Goal: Transaction & Acquisition: Purchase product/service

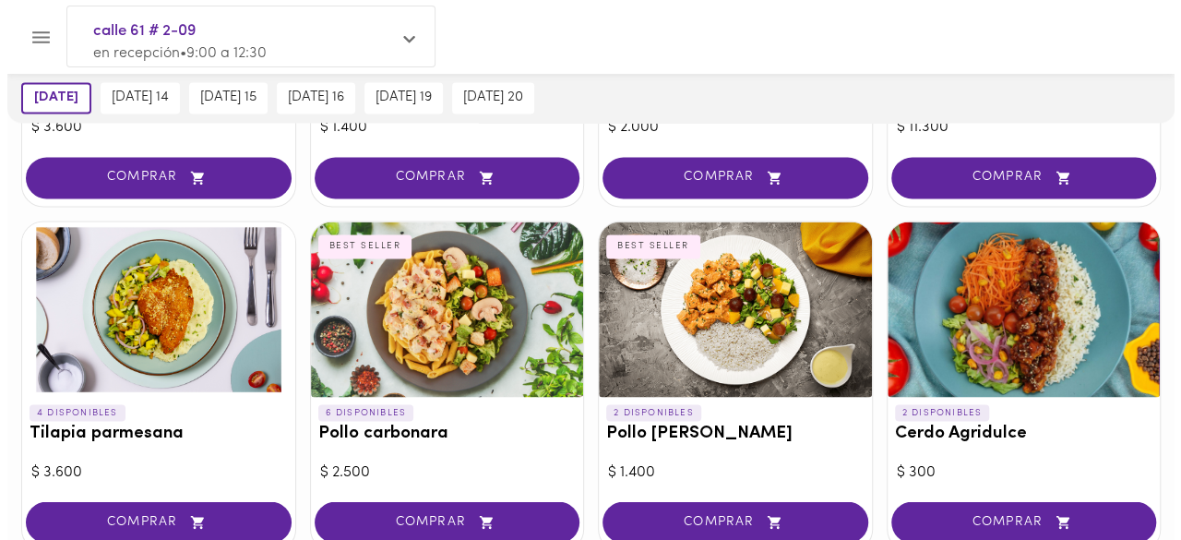
scroll to position [1384, 0]
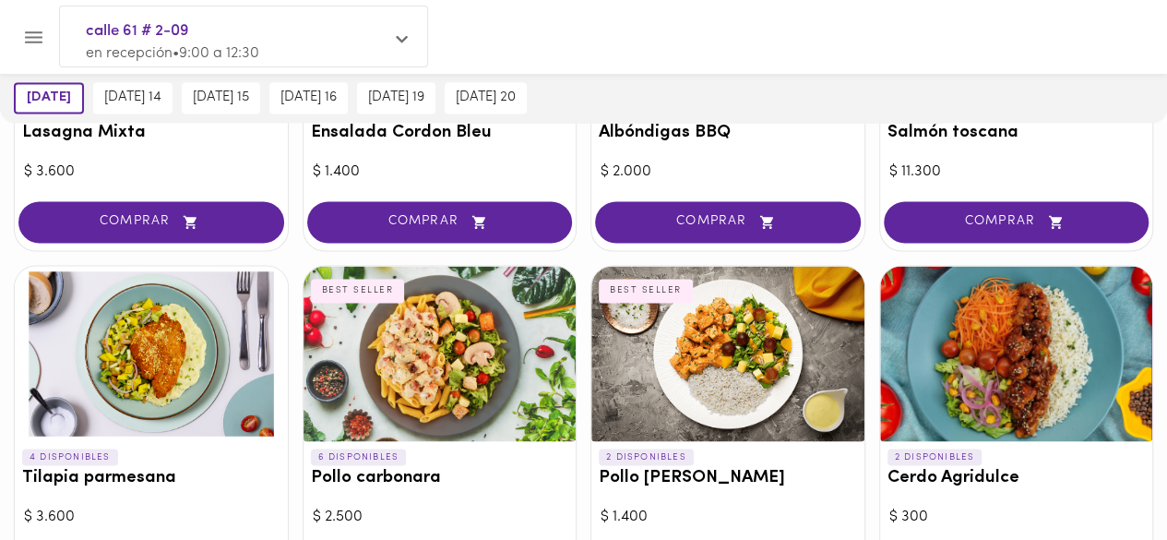
click at [447, 335] on div at bounding box center [440, 353] width 273 height 175
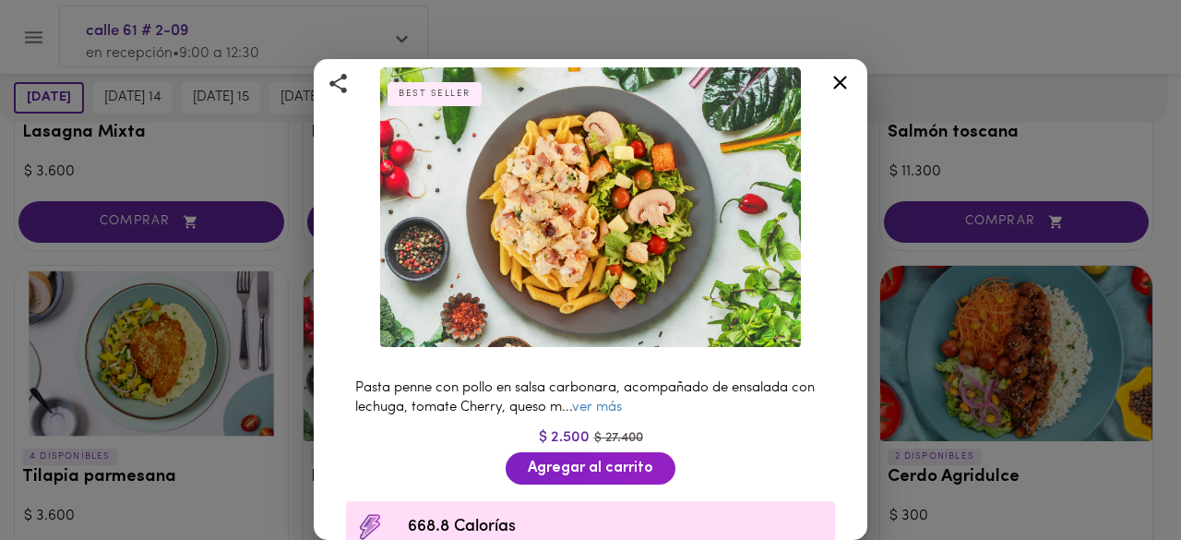
scroll to position [185, 0]
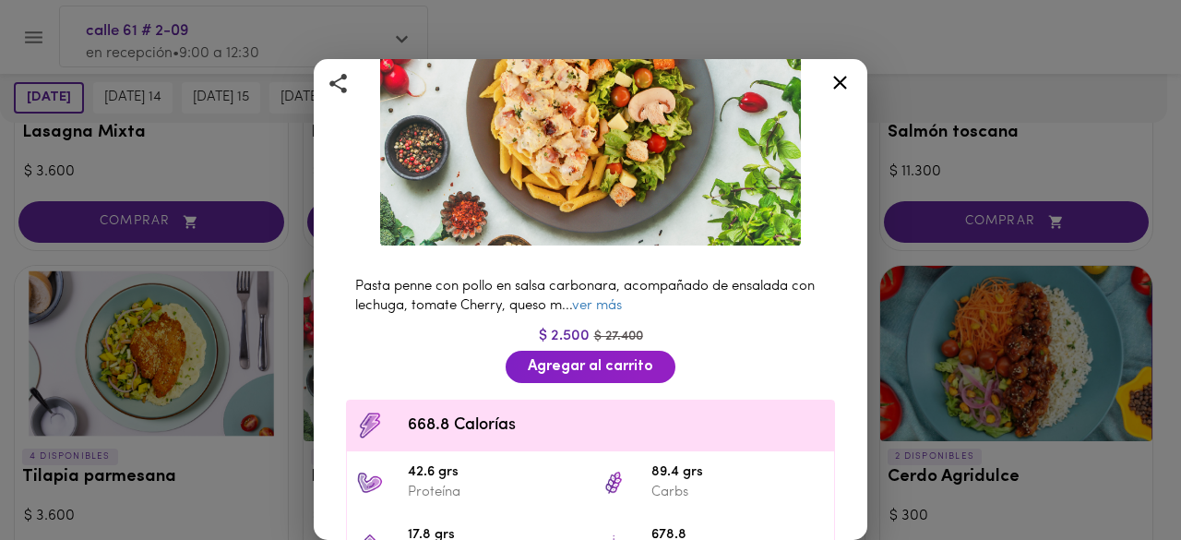
click at [827, 77] on div at bounding box center [839, 86] width 45 height 44
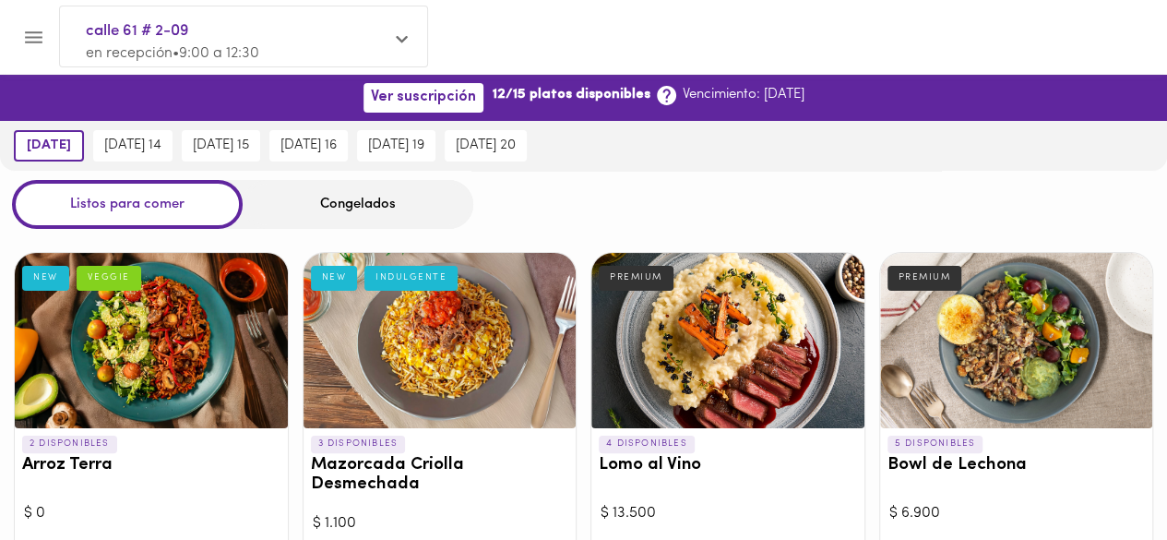
click at [292, 182] on div "Congelados" at bounding box center [358, 204] width 231 height 49
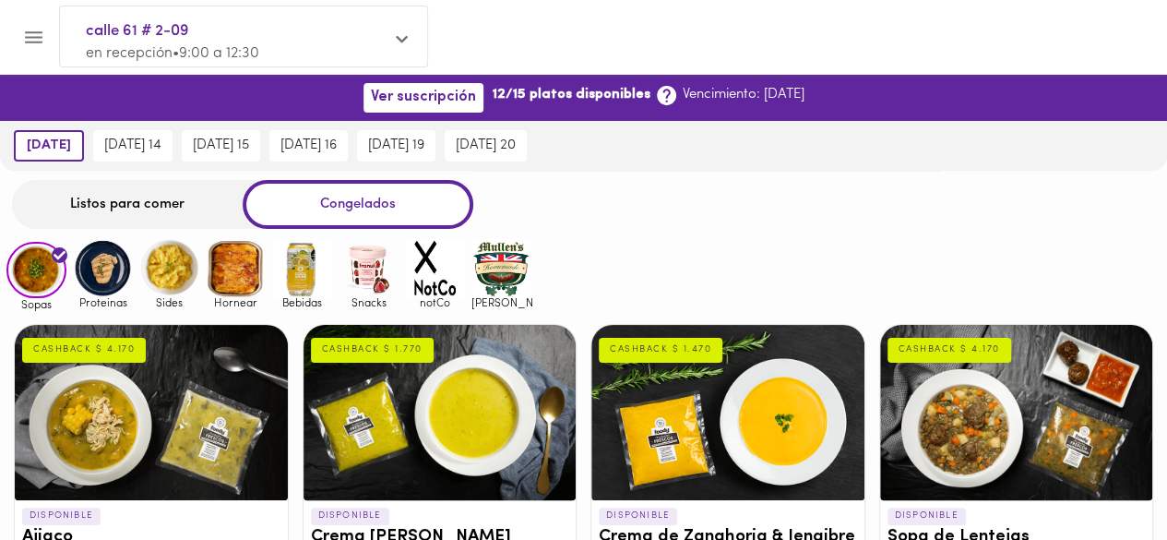
click at [292, 197] on div "Congelados" at bounding box center [358, 204] width 231 height 49
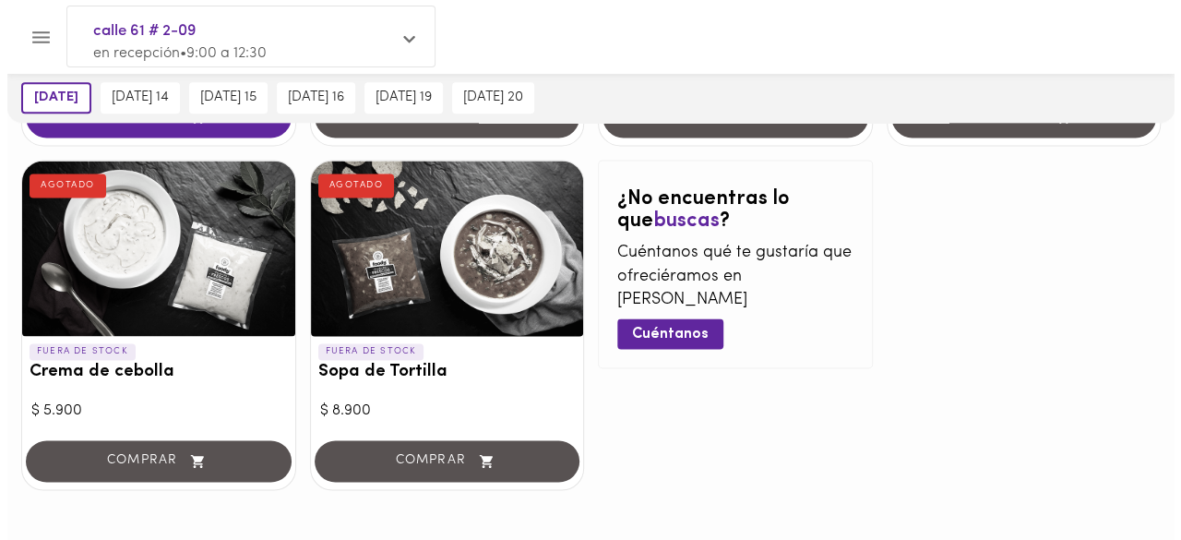
scroll to position [1199, 0]
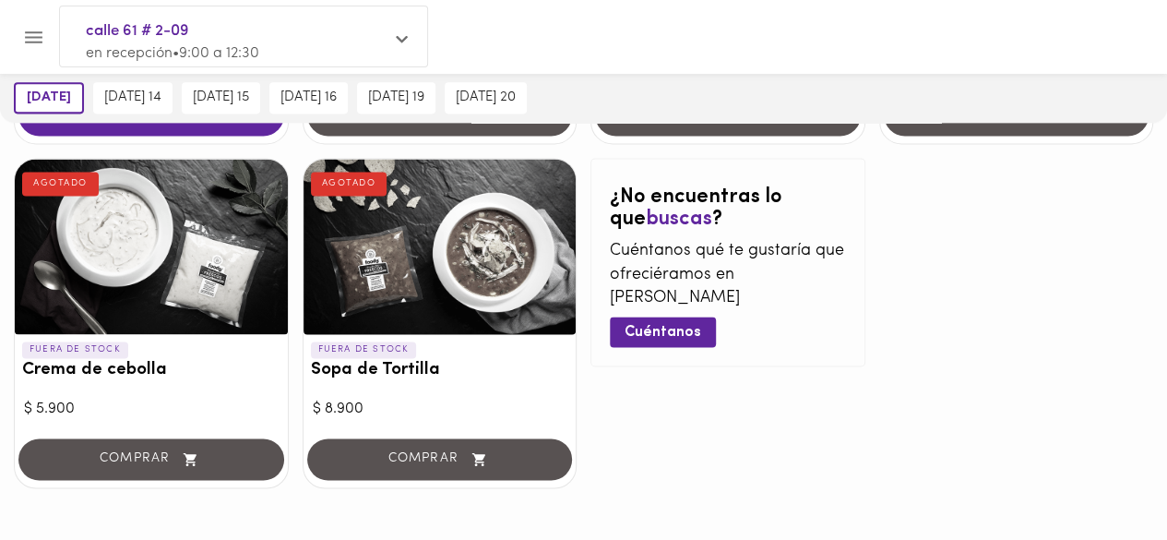
click at [413, 317] on div at bounding box center [440, 246] width 273 height 175
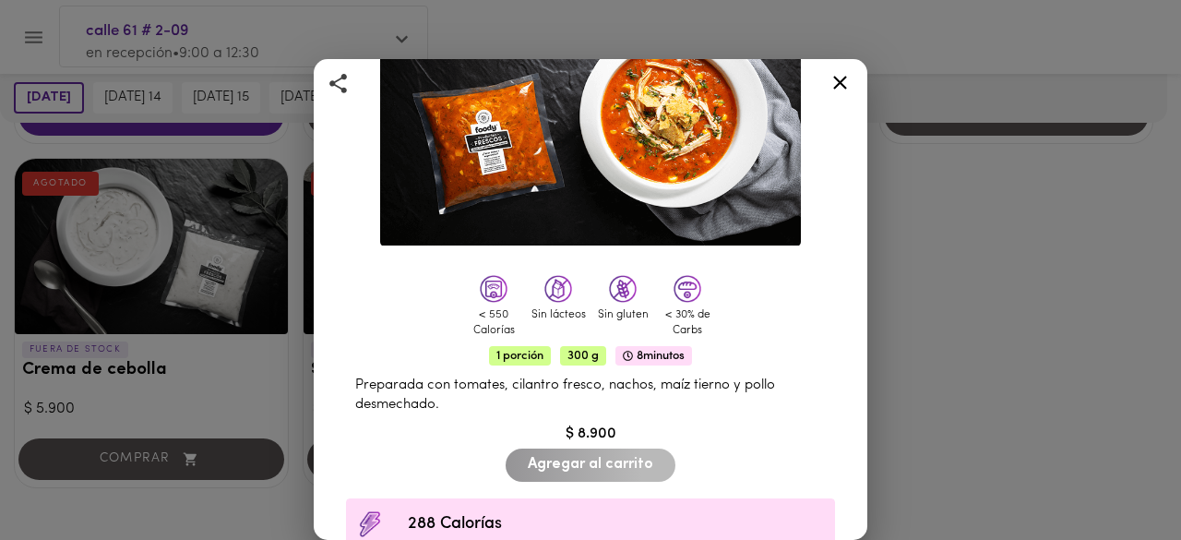
scroll to position [277, 0]
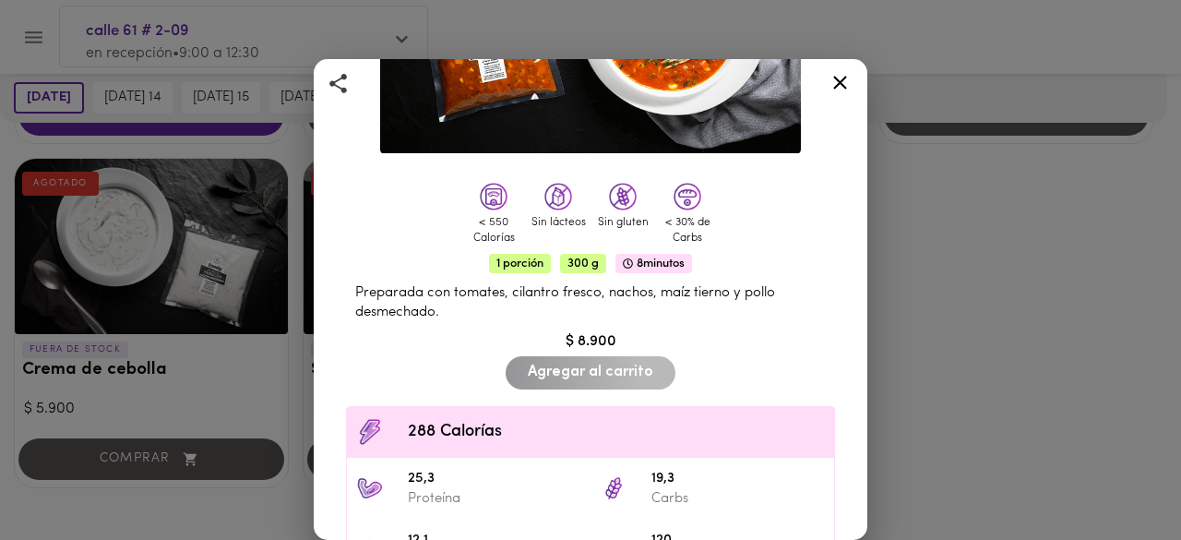
click at [834, 84] on icon at bounding box center [839, 82] width 23 height 23
